Goal: Check status: Check status

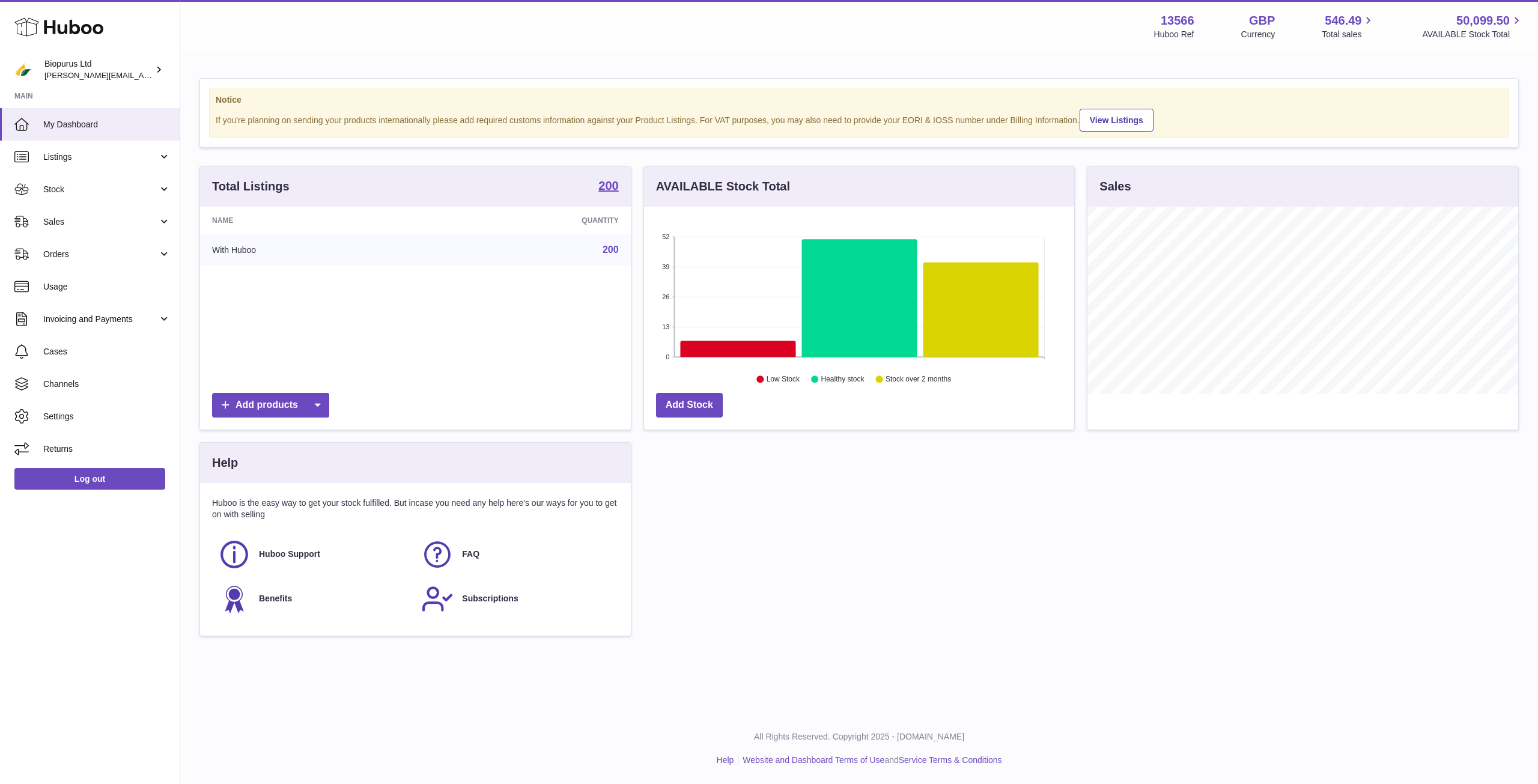
scroll to position [187, 430]
click at [111, 160] on span "Listings" at bounding box center [100, 157] width 115 height 12
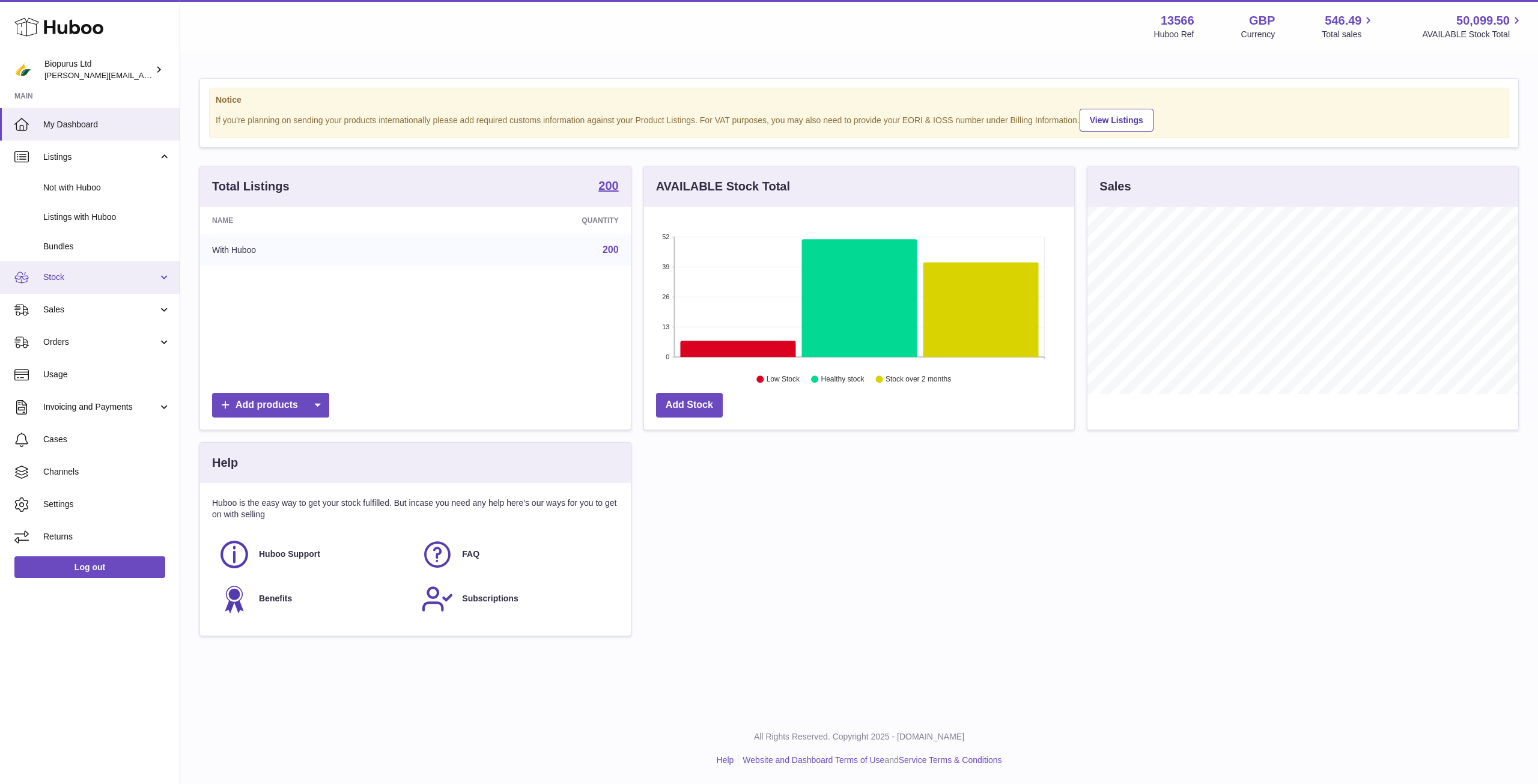
click at [77, 287] on link "Stock" at bounding box center [89, 277] width 180 height 32
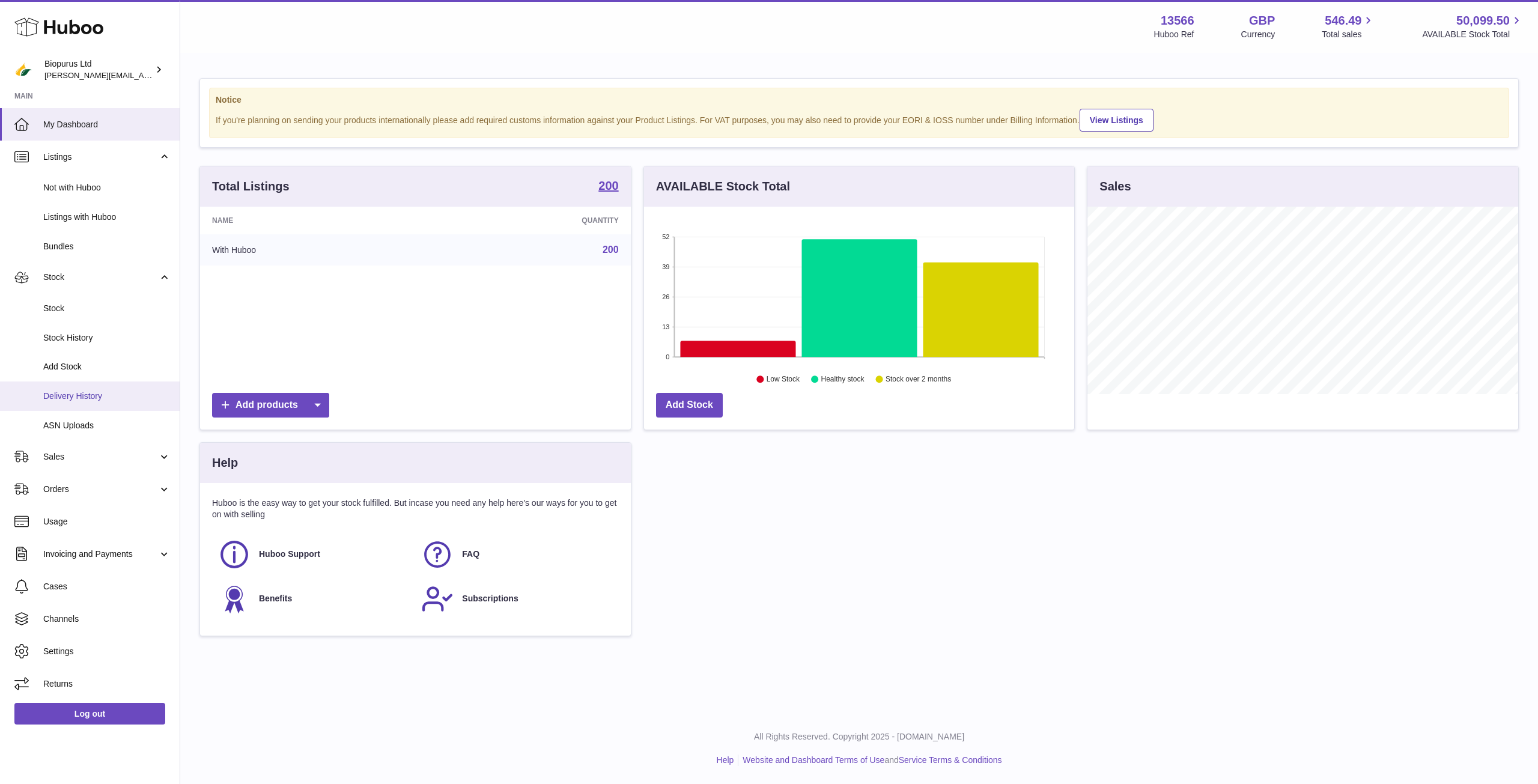
click at [104, 402] on link "Delivery History" at bounding box center [89, 396] width 180 height 29
click at [73, 397] on span "Delivery History" at bounding box center [107, 396] width 128 height 12
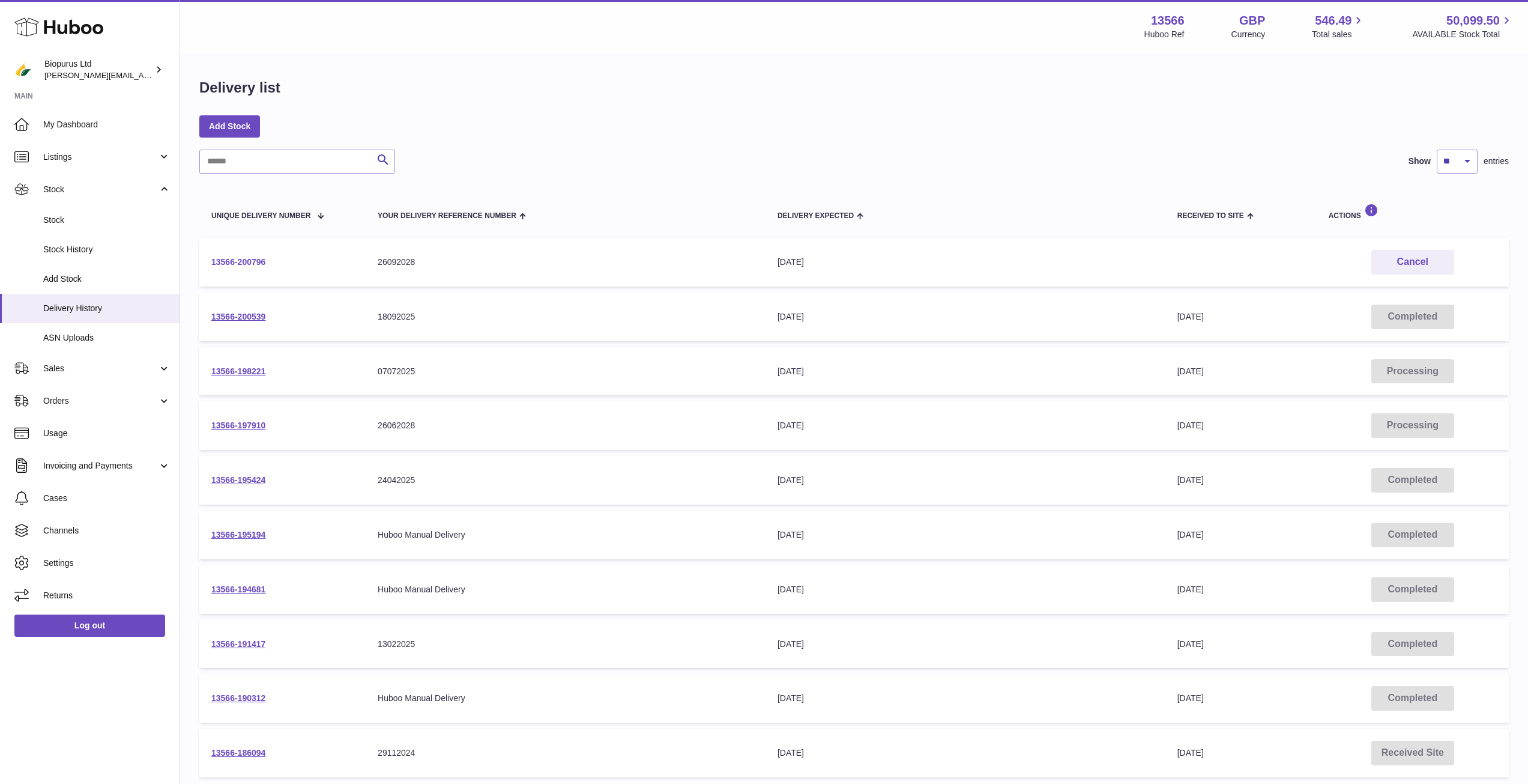
click at [237, 259] on link "13566-200796" at bounding box center [237, 262] width 54 height 10
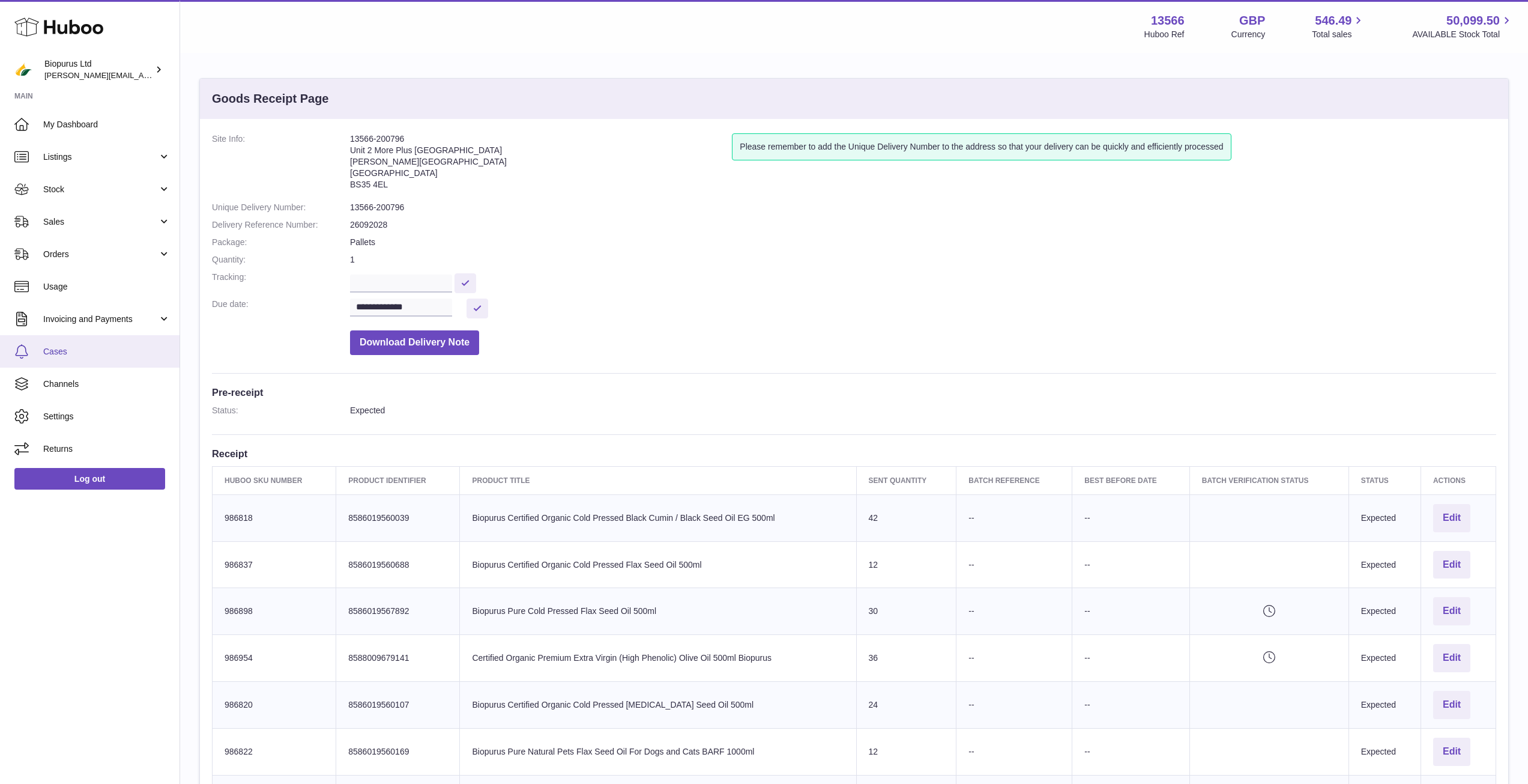
click at [53, 355] on span "Cases" at bounding box center [107, 351] width 128 height 12
